Goal: Task Accomplishment & Management: Manage account settings

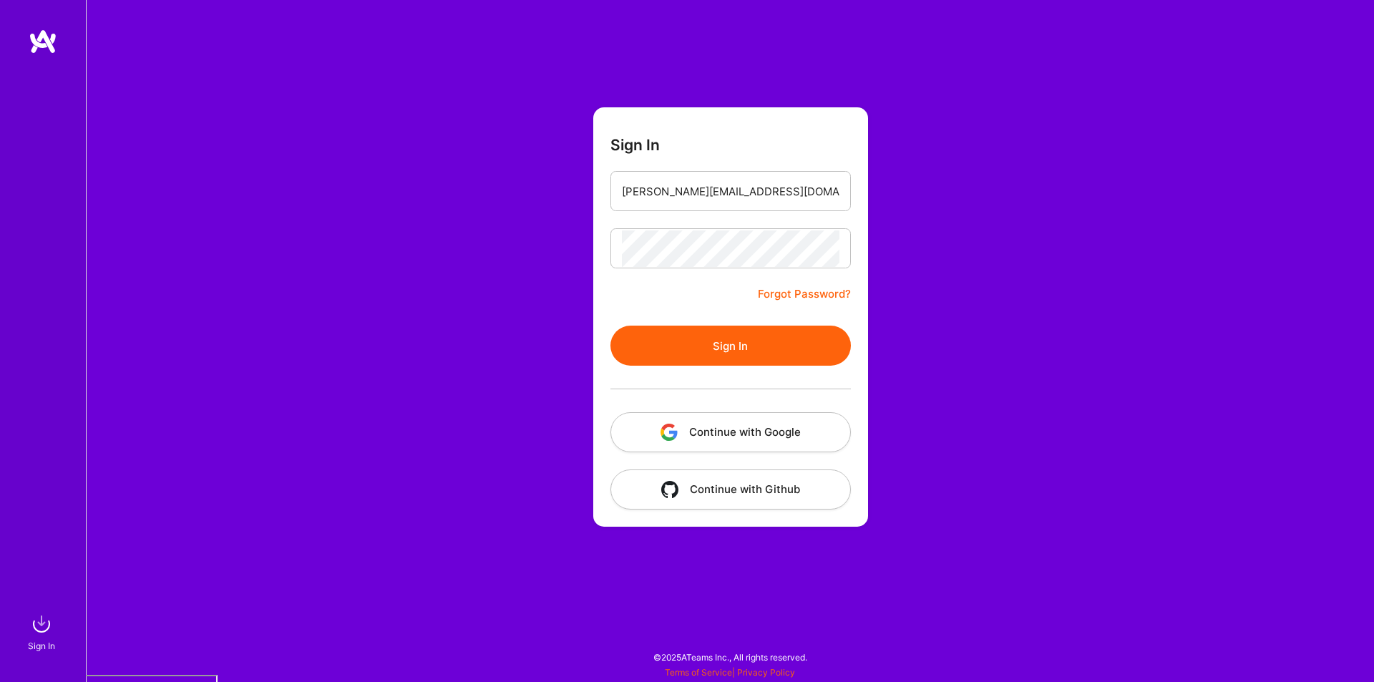
click at [705, 341] on button "Sign In" at bounding box center [731, 346] width 241 height 40
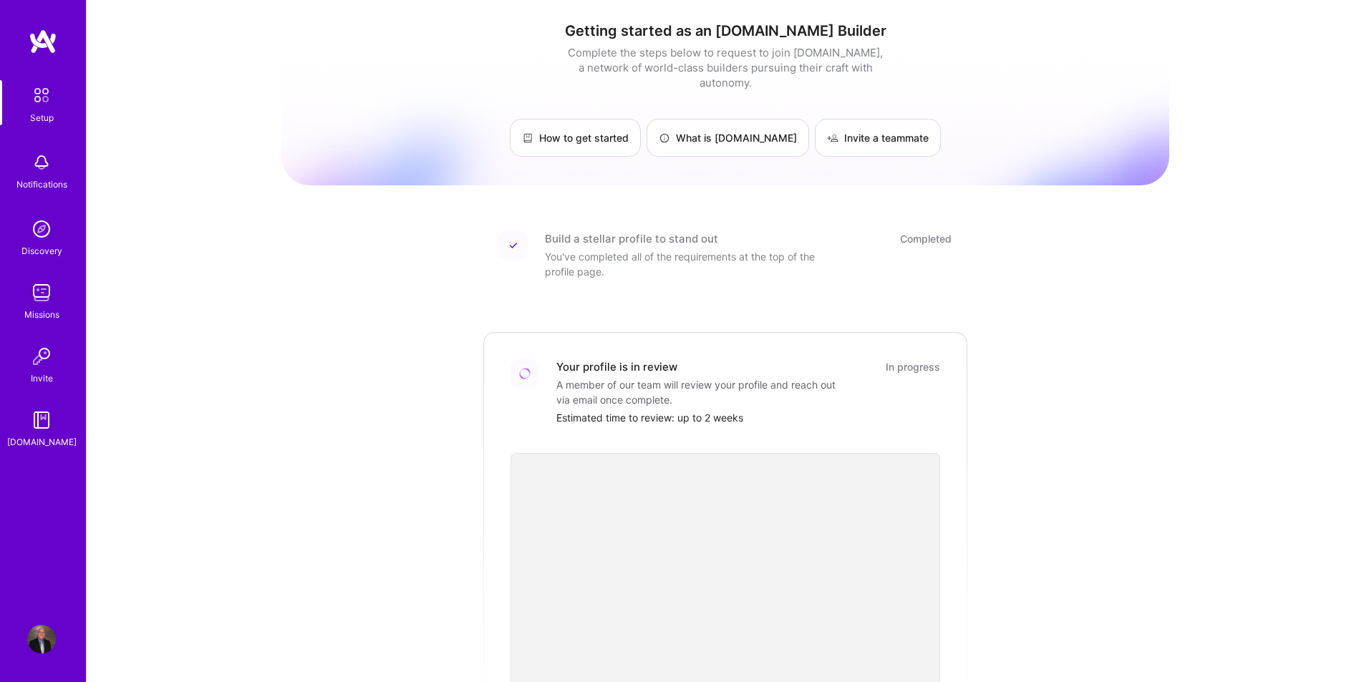
scroll to position [238, 0]
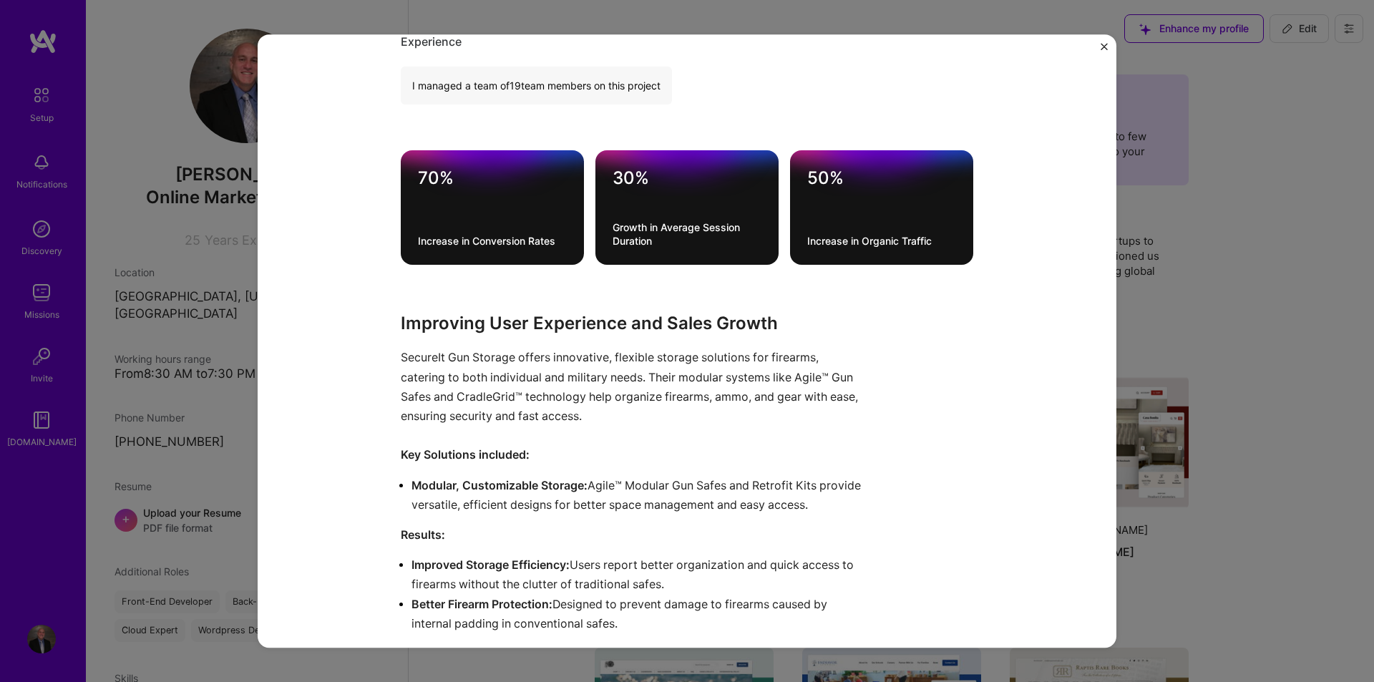
scroll to position [358, 0]
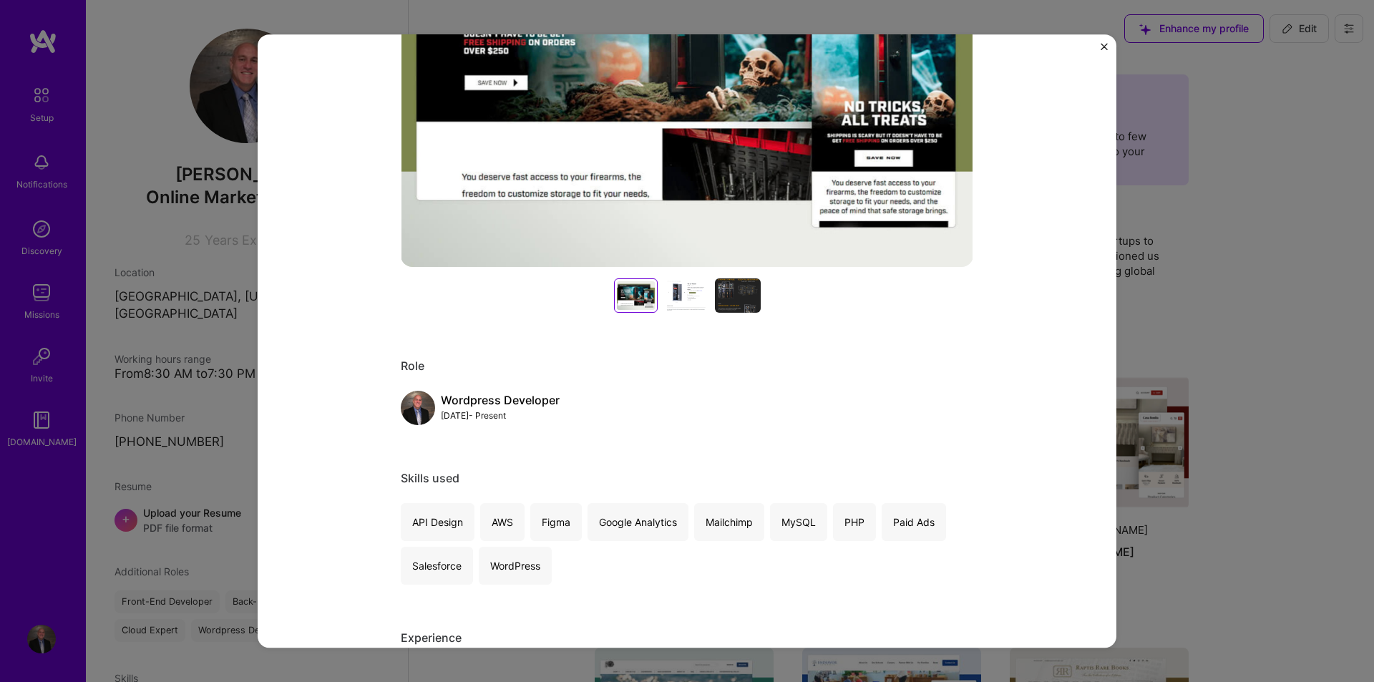
click at [636, 299] on div at bounding box center [636, 295] width 38 height 29
click at [684, 297] on div at bounding box center [687, 295] width 46 height 34
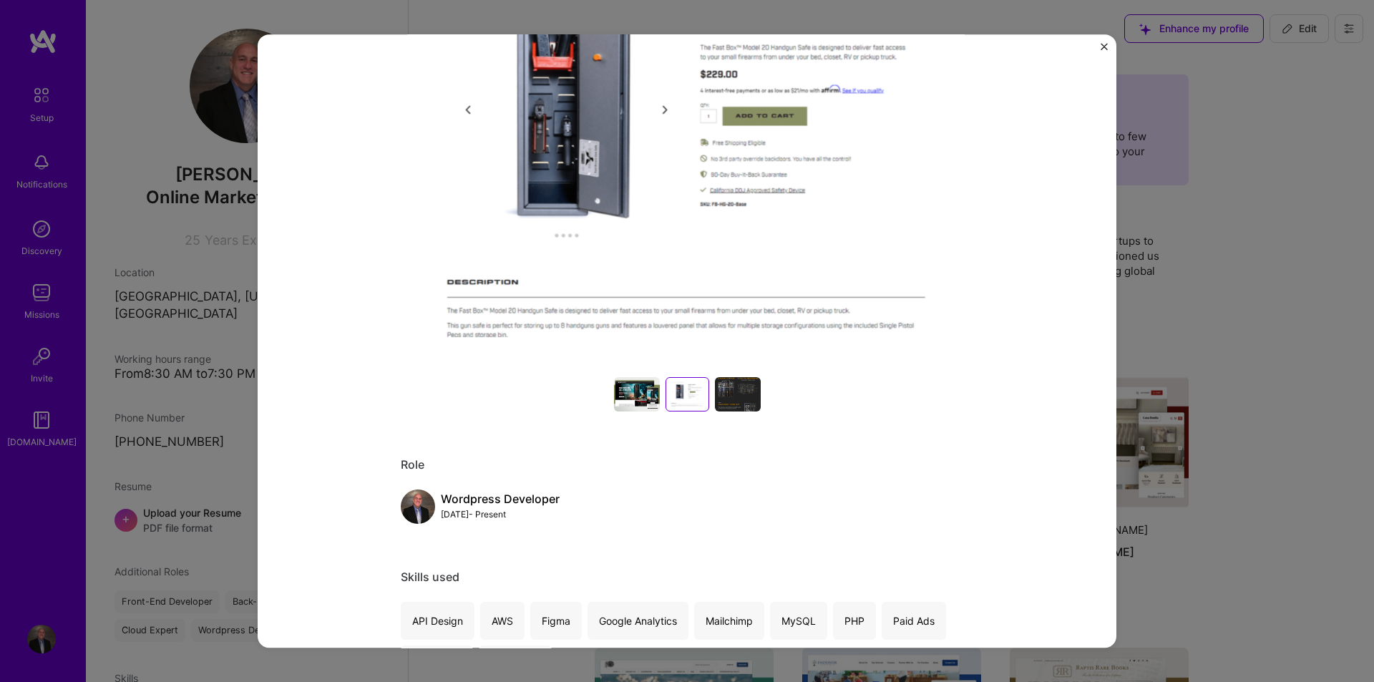
scroll to position [120, 0]
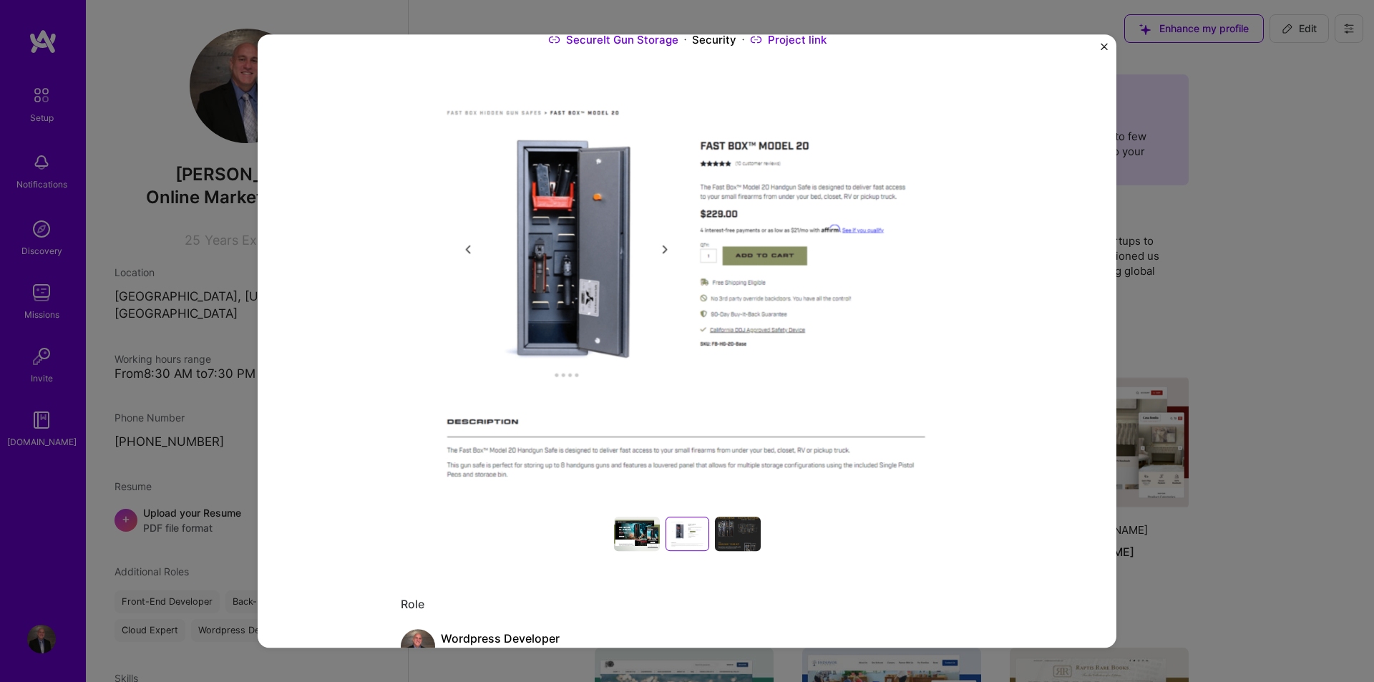
click at [729, 530] on div at bounding box center [738, 534] width 46 height 34
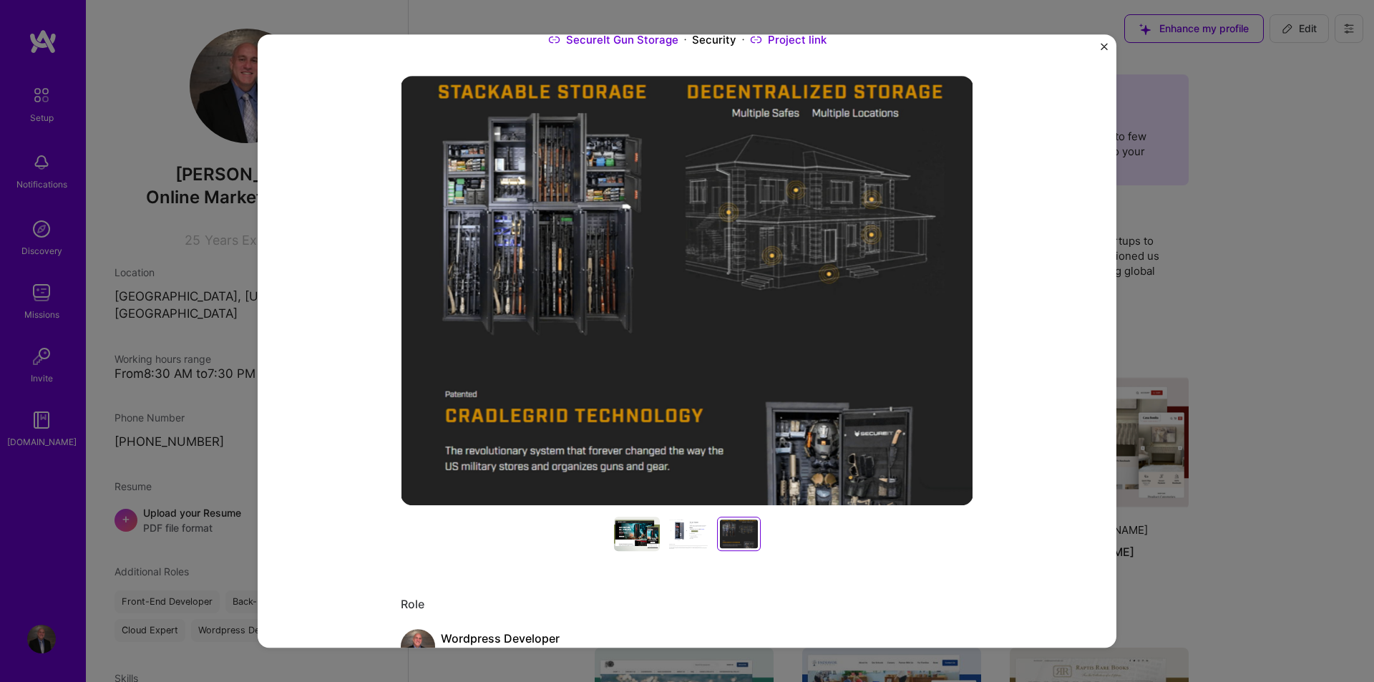
click at [673, 530] on div at bounding box center [689, 534] width 46 height 34
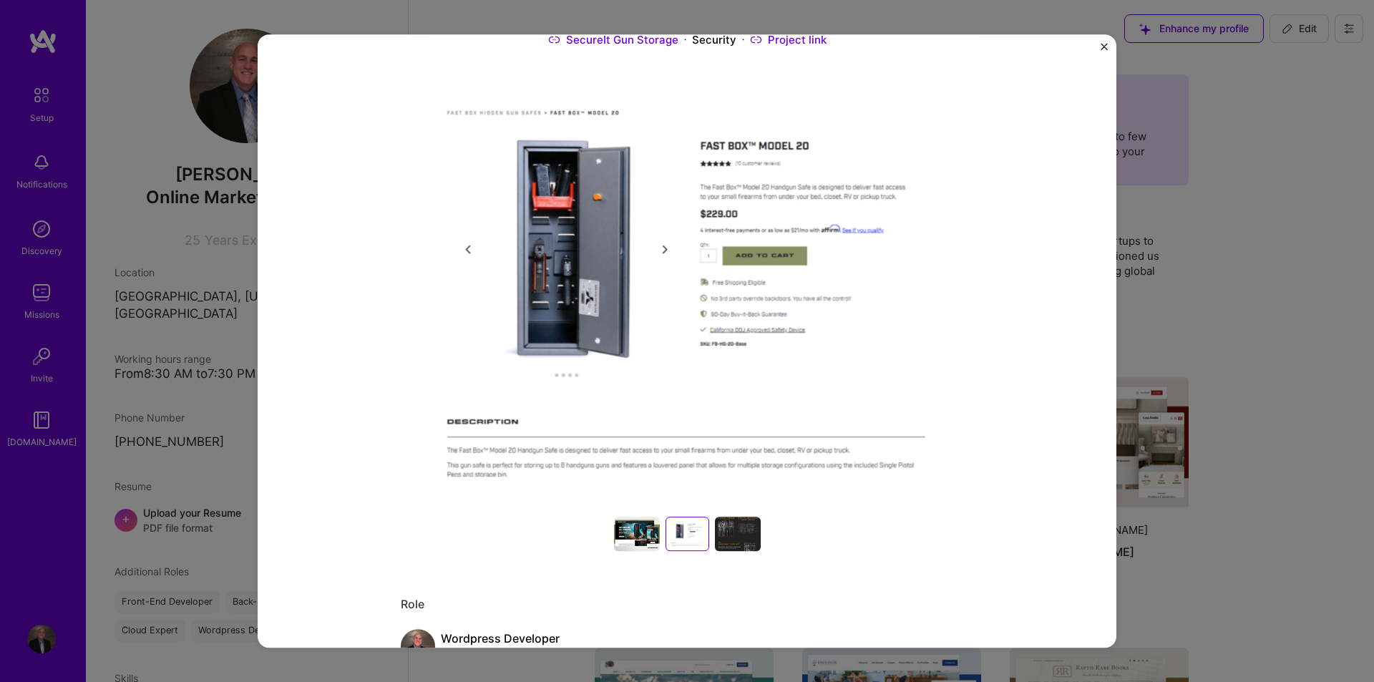
click at [626, 530] on div at bounding box center [637, 534] width 46 height 34
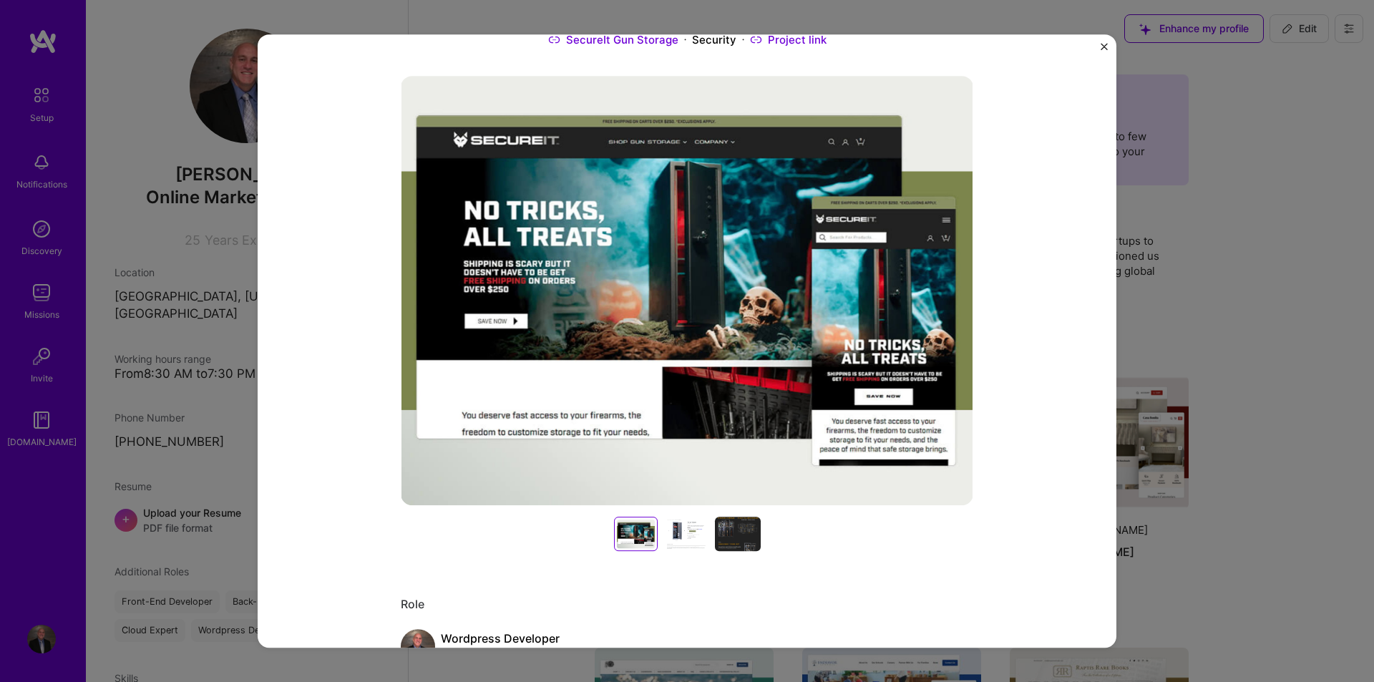
click at [674, 530] on div at bounding box center [687, 534] width 46 height 34
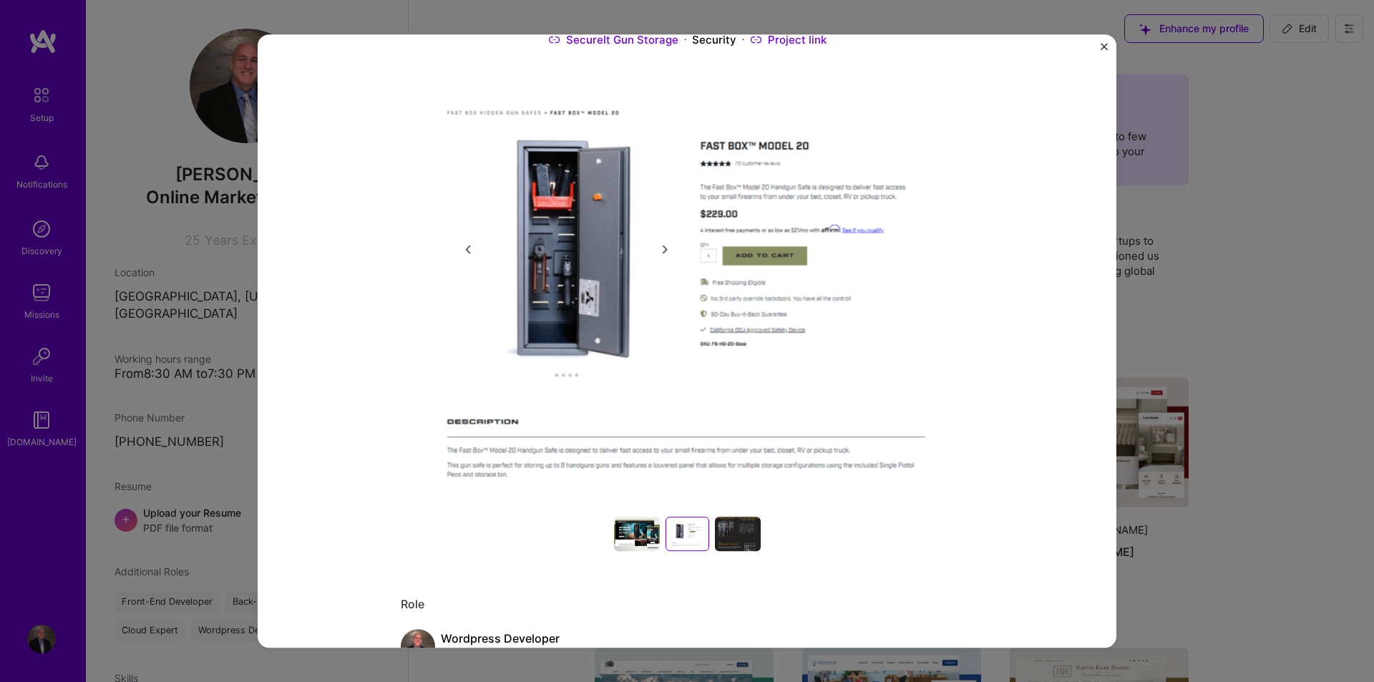
click at [732, 530] on div at bounding box center [738, 534] width 46 height 34
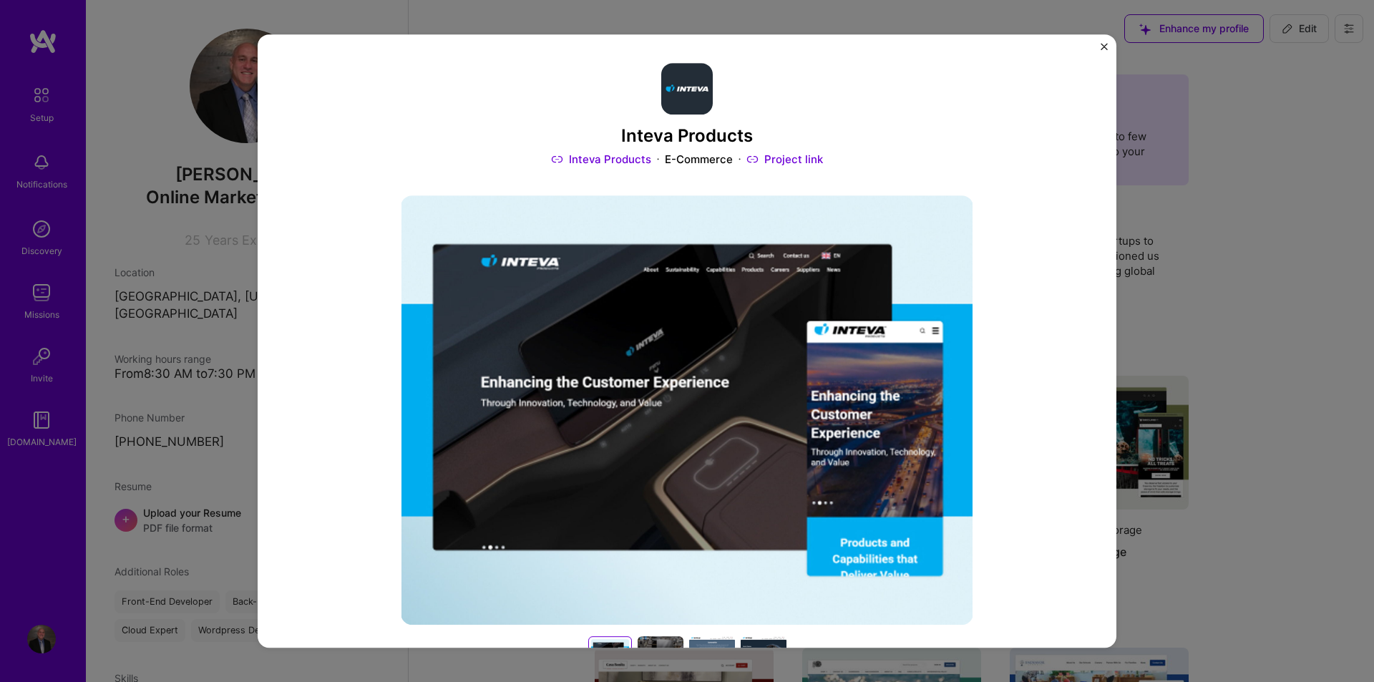
scroll to position [358, 0]
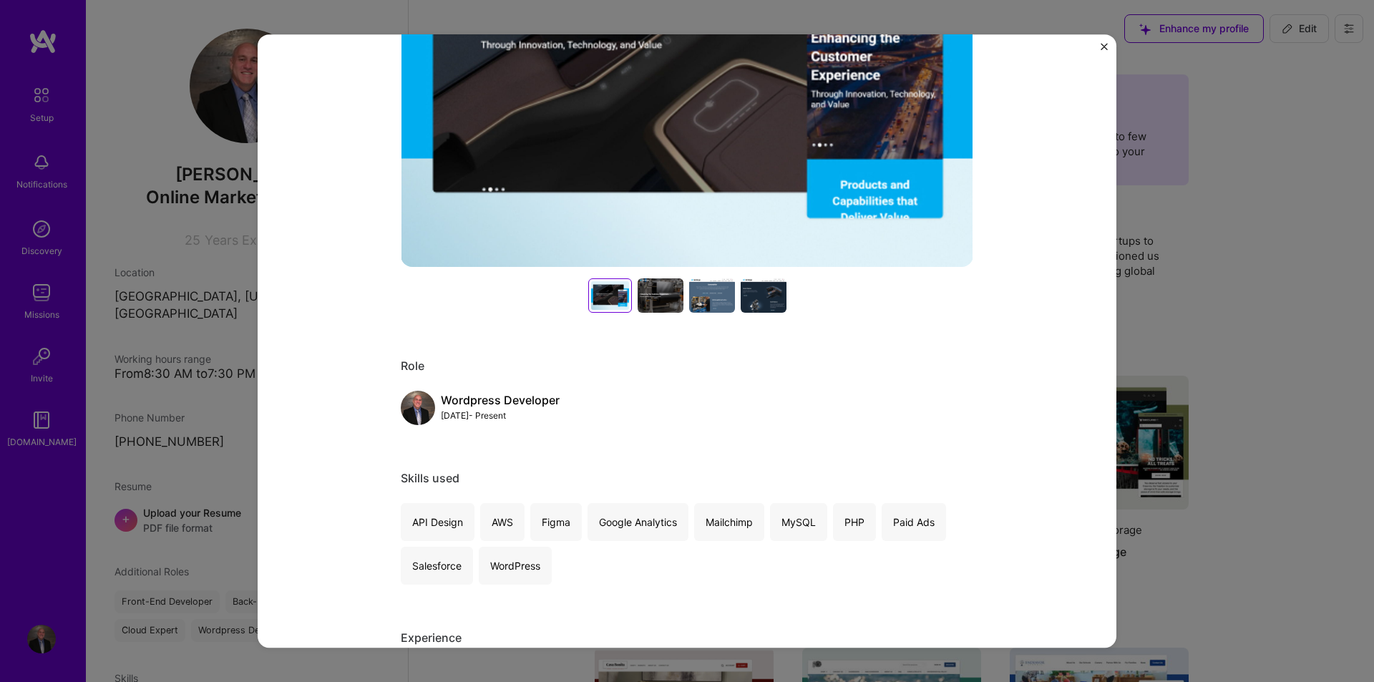
click at [648, 284] on div at bounding box center [661, 295] width 46 height 34
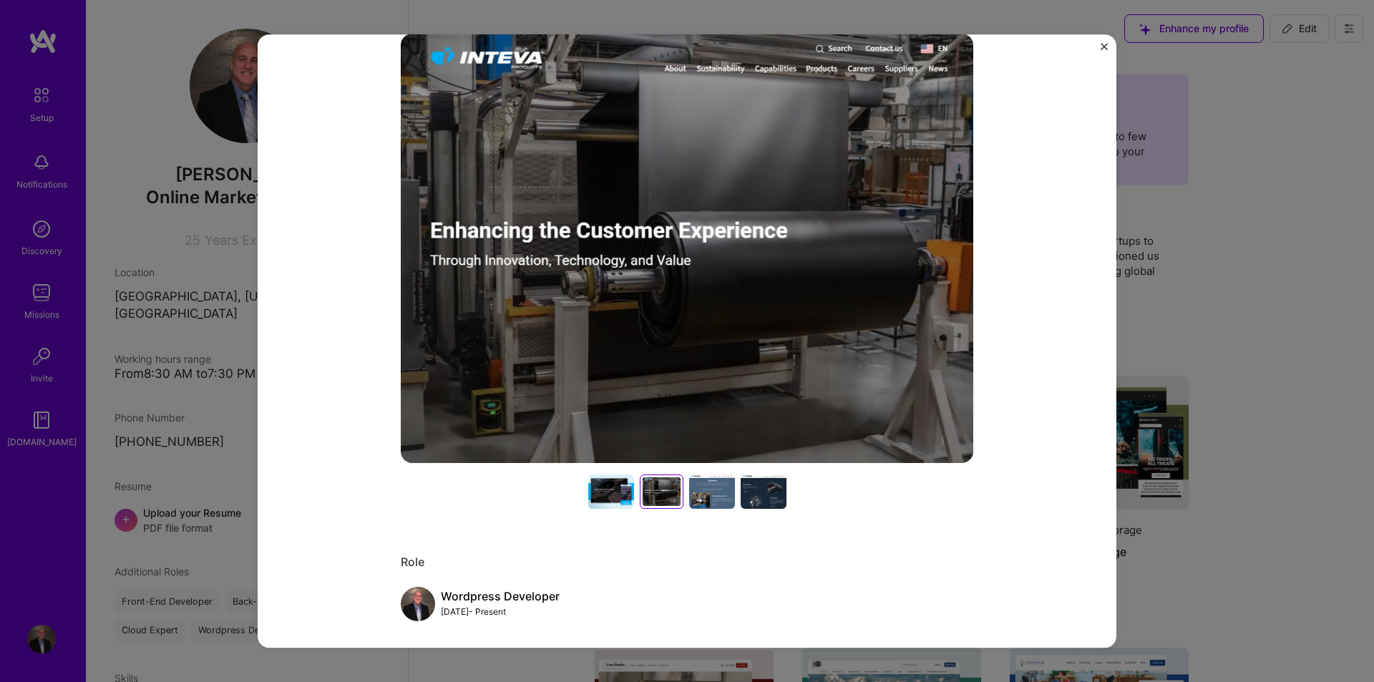
scroll to position [120, 0]
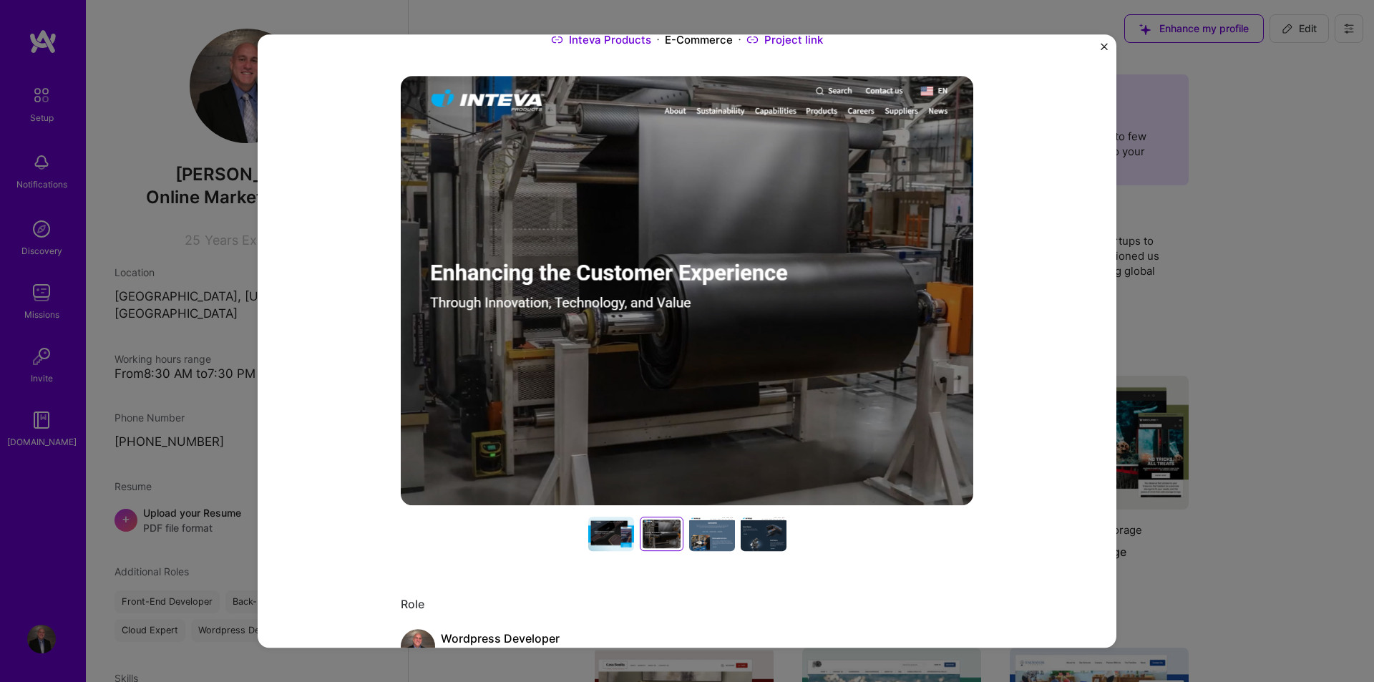
click at [707, 530] on div at bounding box center [712, 534] width 46 height 34
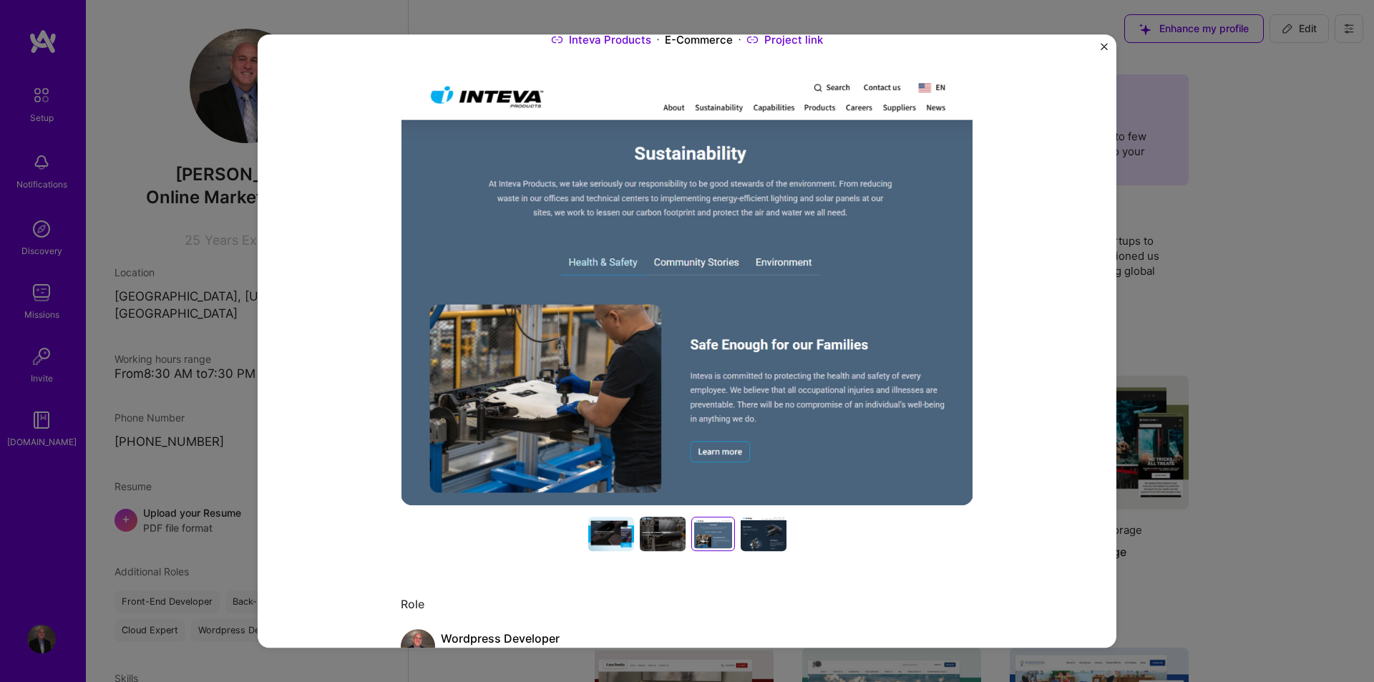
click at [752, 532] on div at bounding box center [764, 534] width 46 height 34
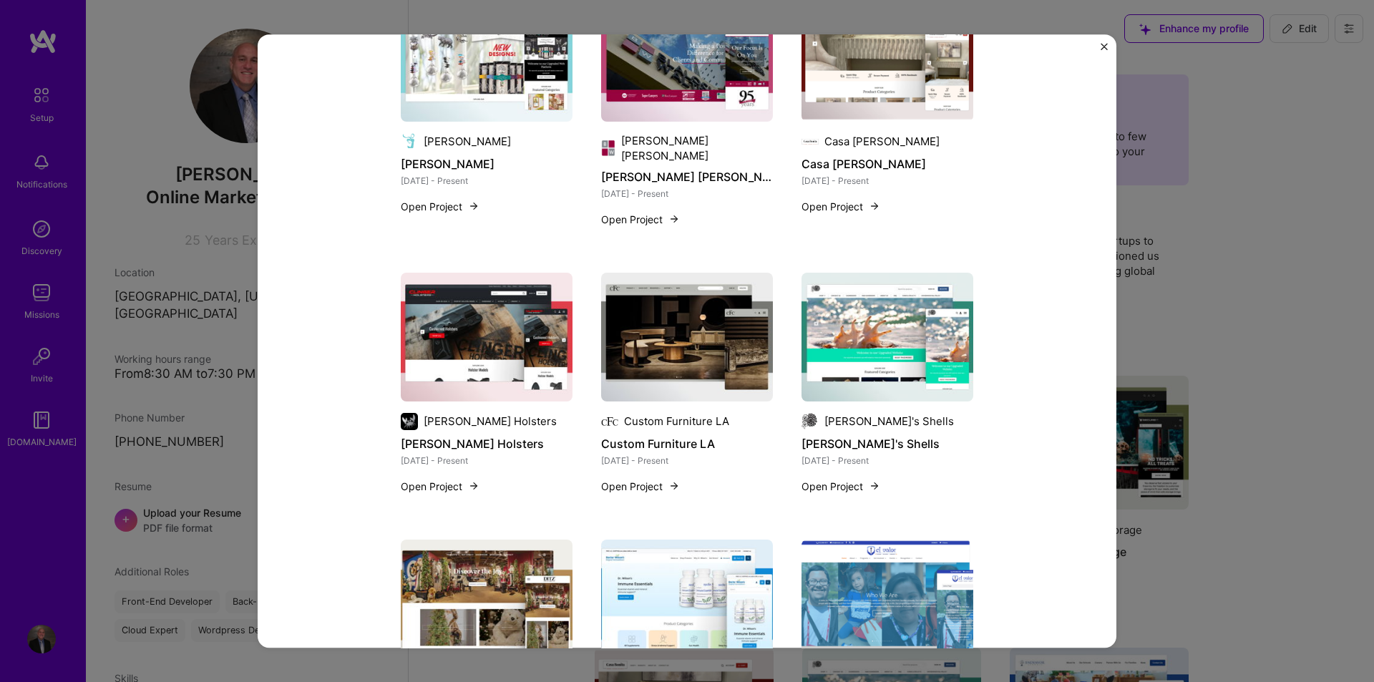
scroll to position [1909, 0]
